Goal: Transaction & Acquisition: Subscribe to service/newsletter

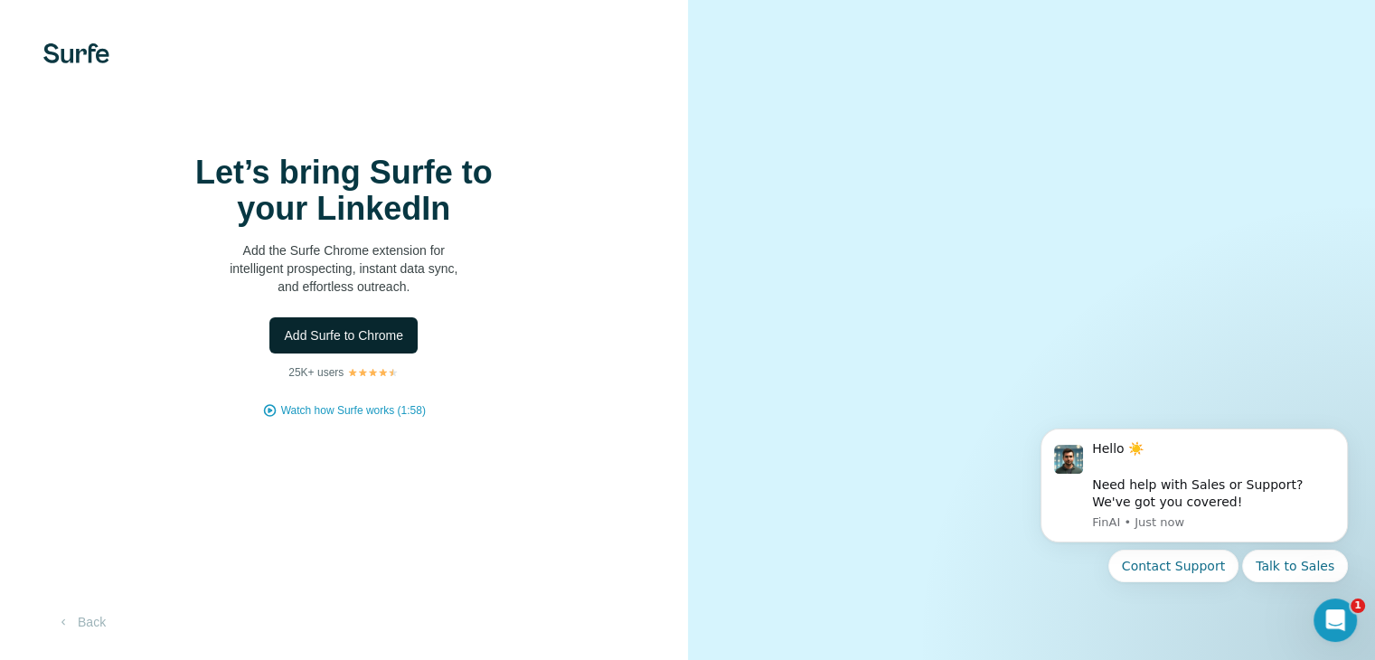
click at [390, 344] on span "Add Surfe to Chrome" at bounding box center [343, 335] width 119 height 18
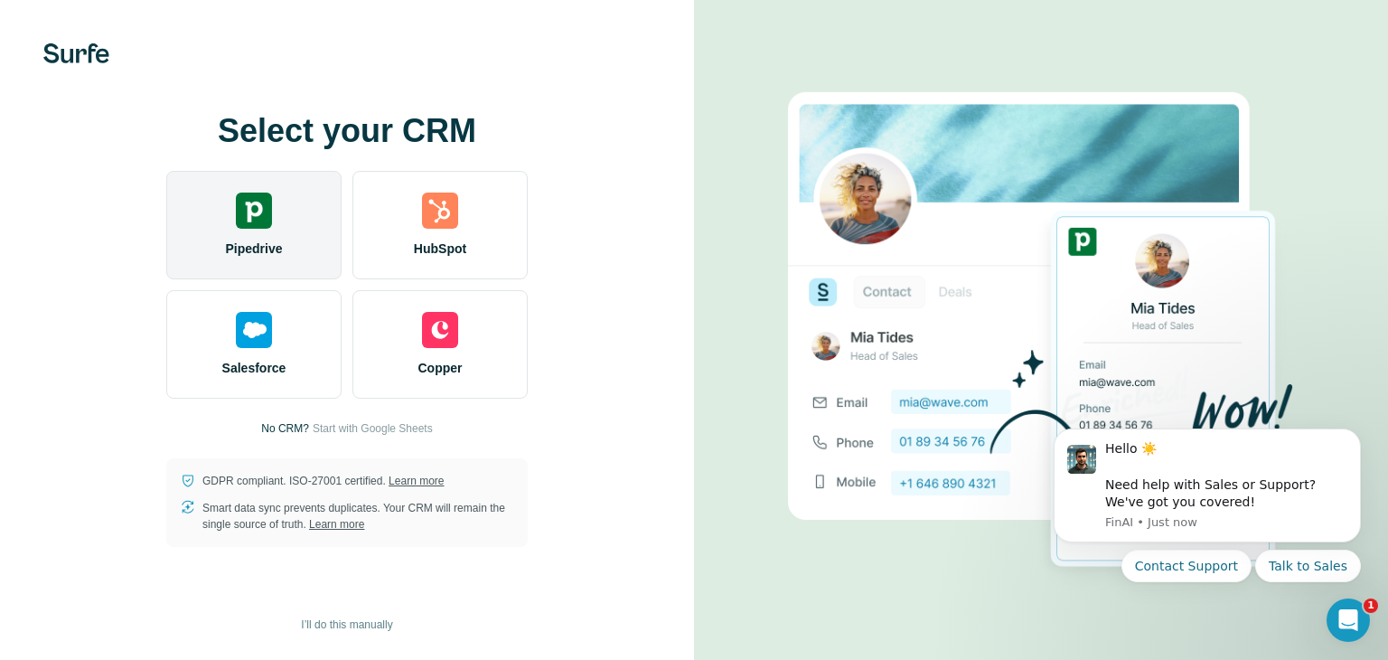
click at [333, 234] on div "Pipedrive" at bounding box center [253, 225] width 175 height 108
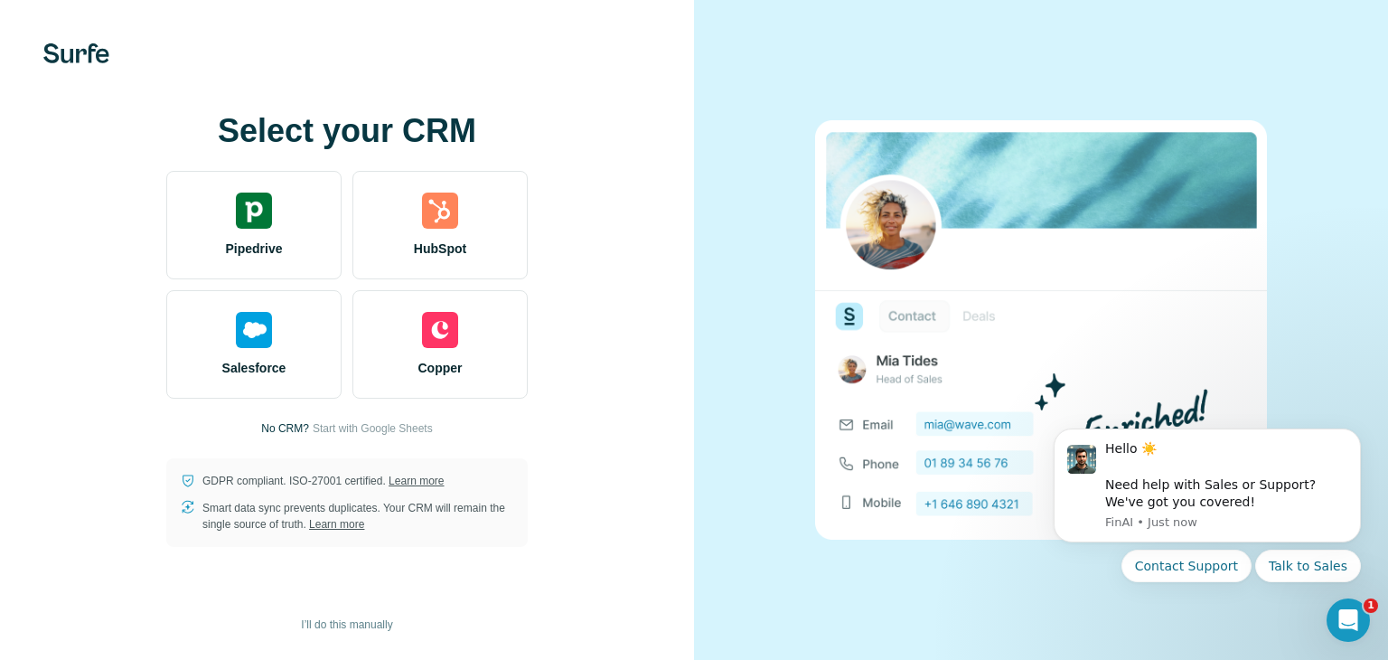
click at [271, 431] on p "No CRM?" at bounding box center [285, 428] width 48 height 16
click at [350, 427] on span "Start with Google Sheets" at bounding box center [373, 428] width 120 height 16
